Goal: Task Accomplishment & Management: Complete application form

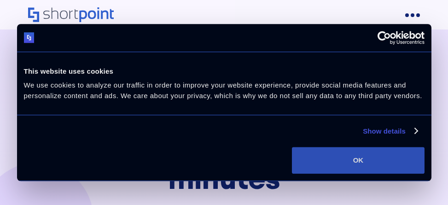
click at [358, 160] on button "OK" at bounding box center [358, 160] width 132 height 27
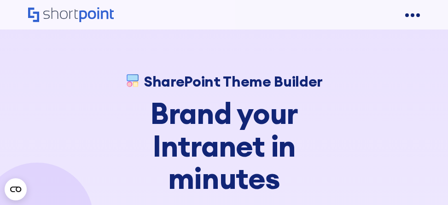
scroll to position [5236, 0]
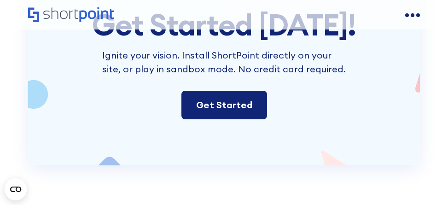
click at [224, 102] on link "Get Started" at bounding box center [225, 105] width 86 height 29
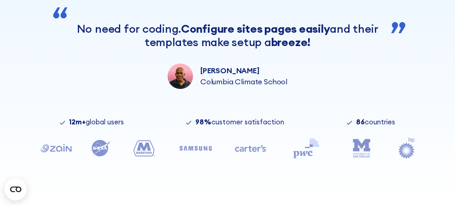
scroll to position [346, 0]
